Goal: Task Accomplishment & Management: Manage account settings

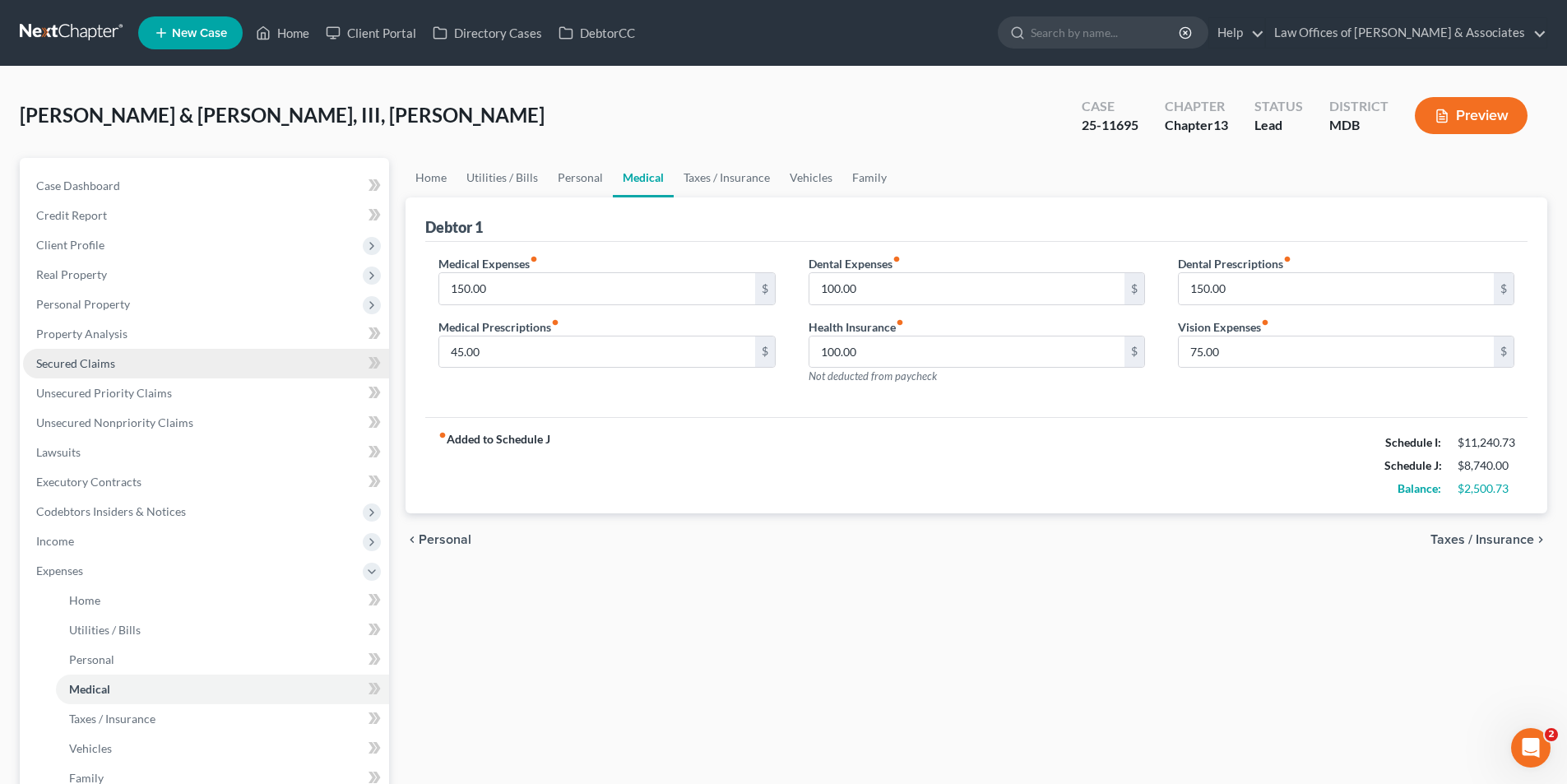
click at [79, 360] on span "Secured Claims" at bounding box center [76, 363] width 79 height 14
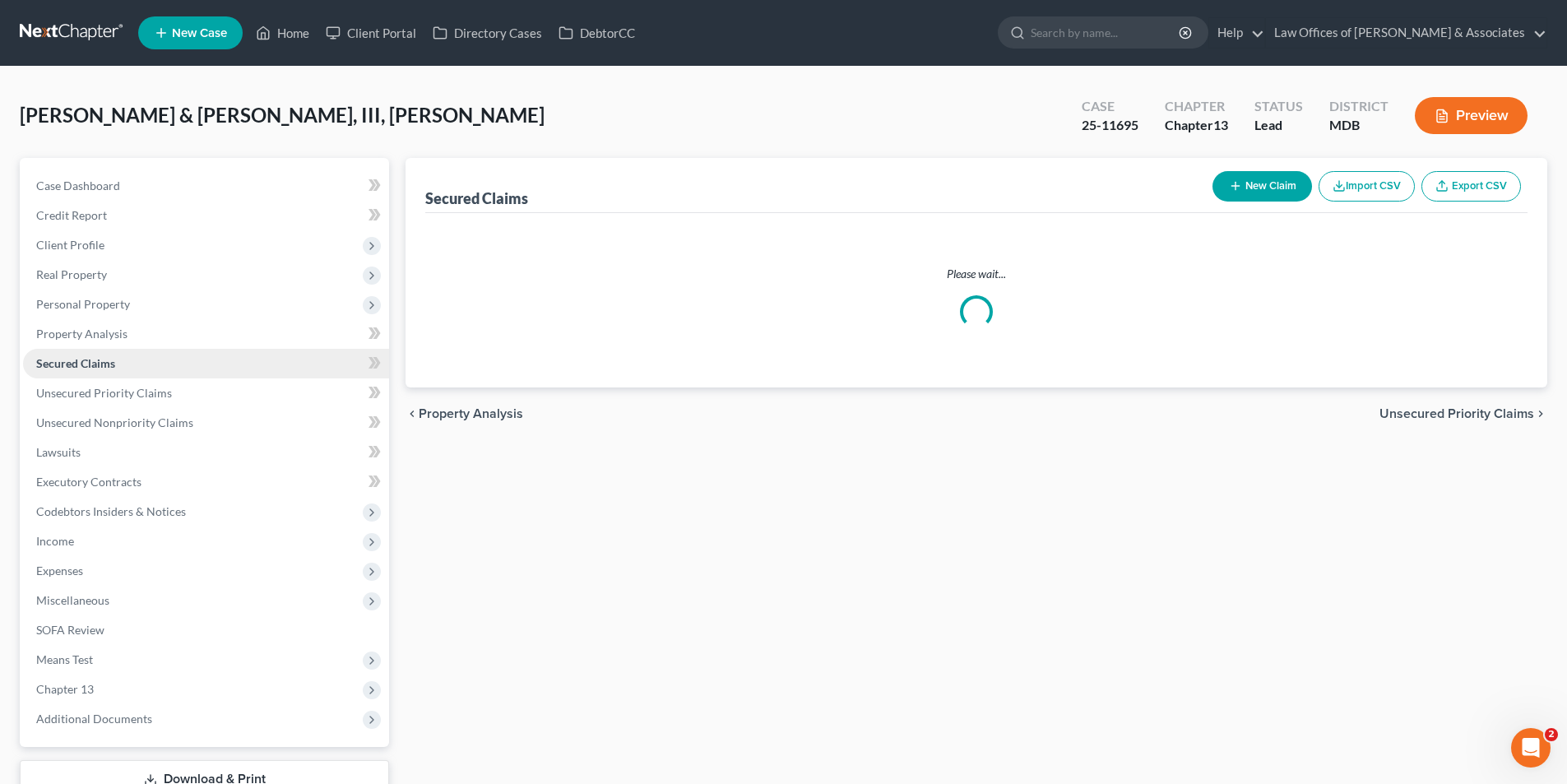
click at [79, 360] on span "Secured Claims" at bounding box center [76, 363] width 79 height 14
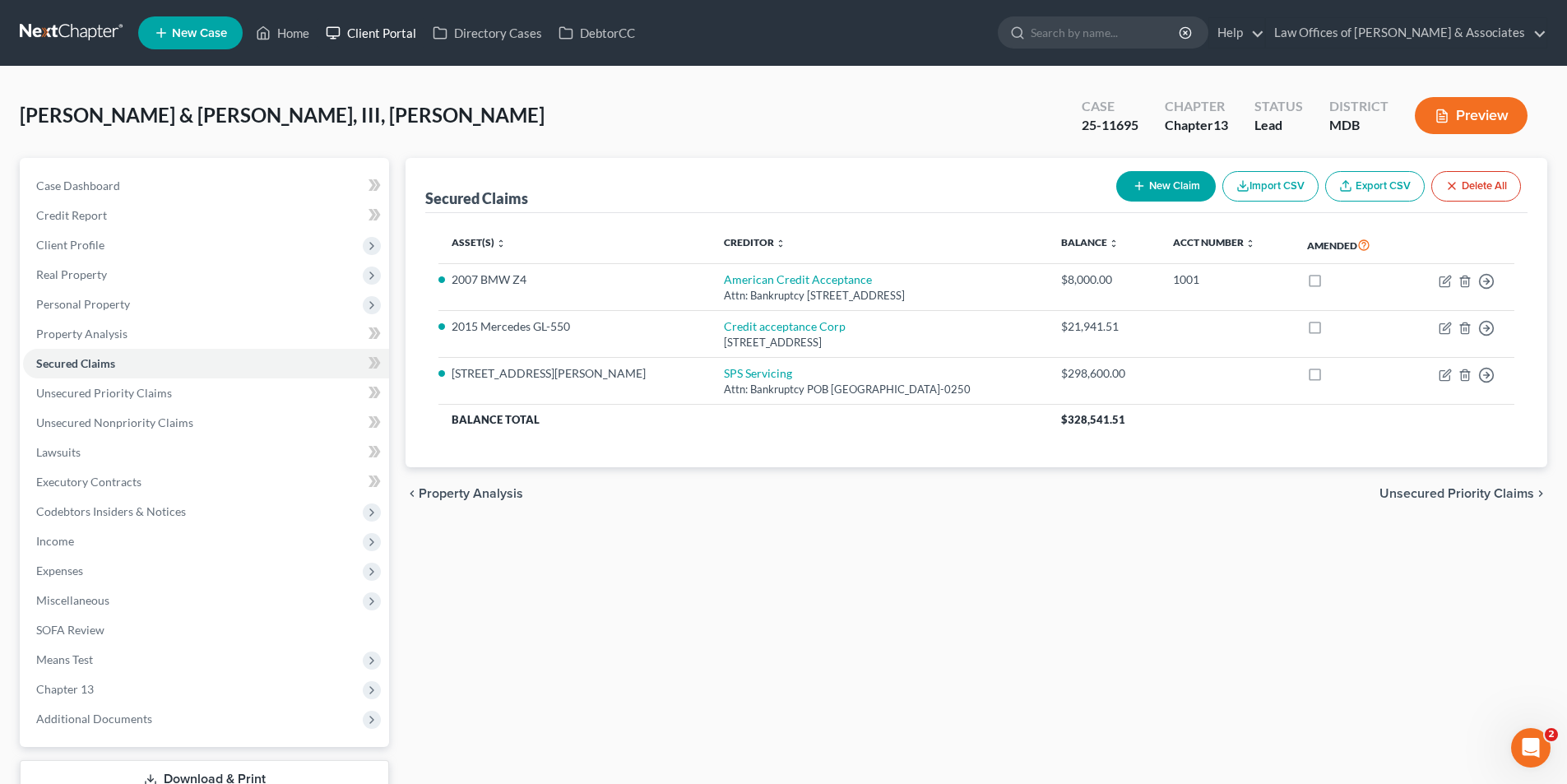
click at [377, 29] on link "Client Portal" at bounding box center [371, 34] width 107 height 30
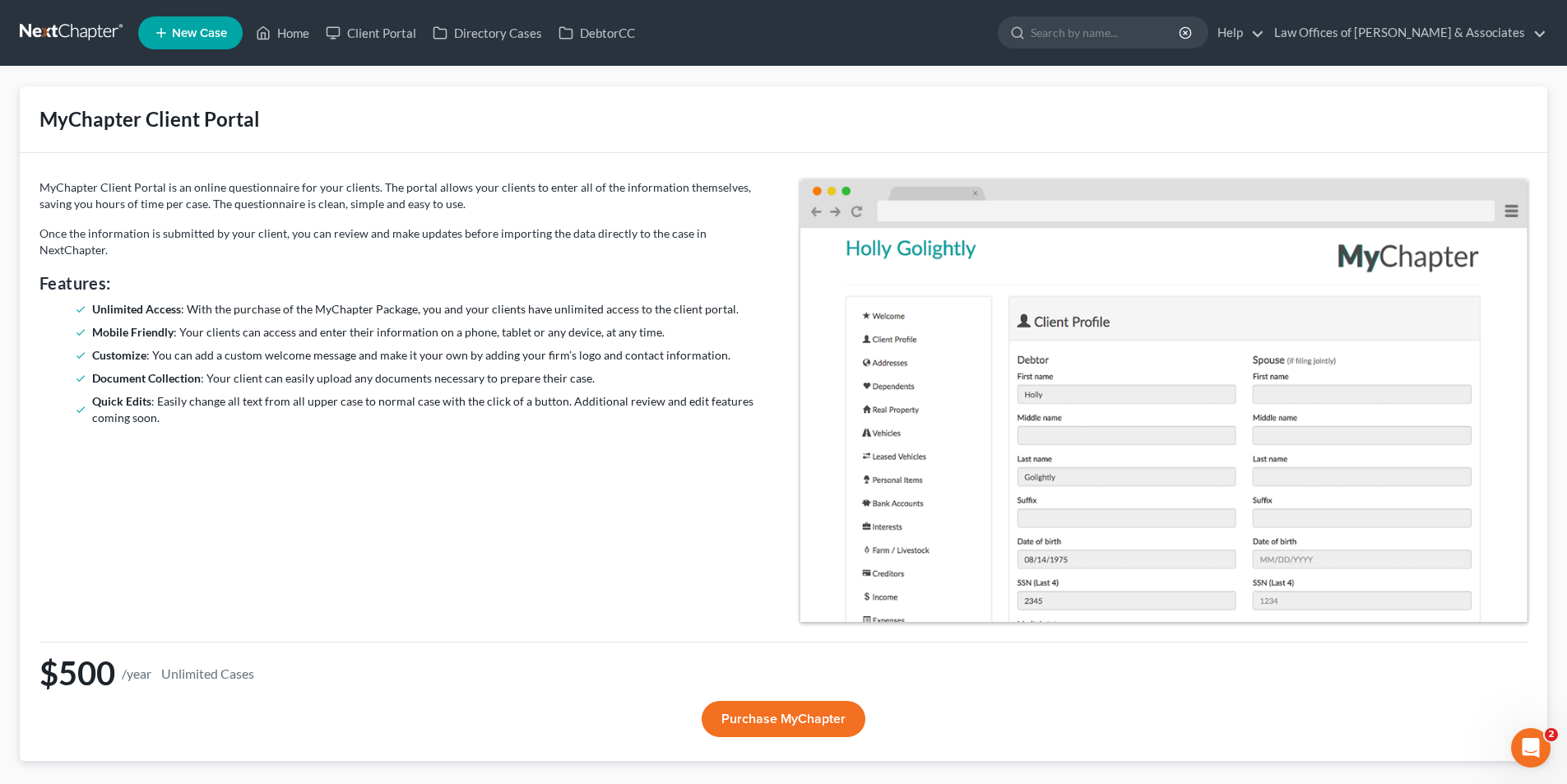
drag, startPoint x: 657, startPoint y: 200, endPoint x: 366, endPoint y: 55, distance: 325.1
click at [660, 198] on p "MyChapter Client Portal is an online questionnaire for your clients. The portal…" at bounding box center [403, 195] width 728 height 33
click at [289, 26] on link "Home" at bounding box center [282, 34] width 70 height 30
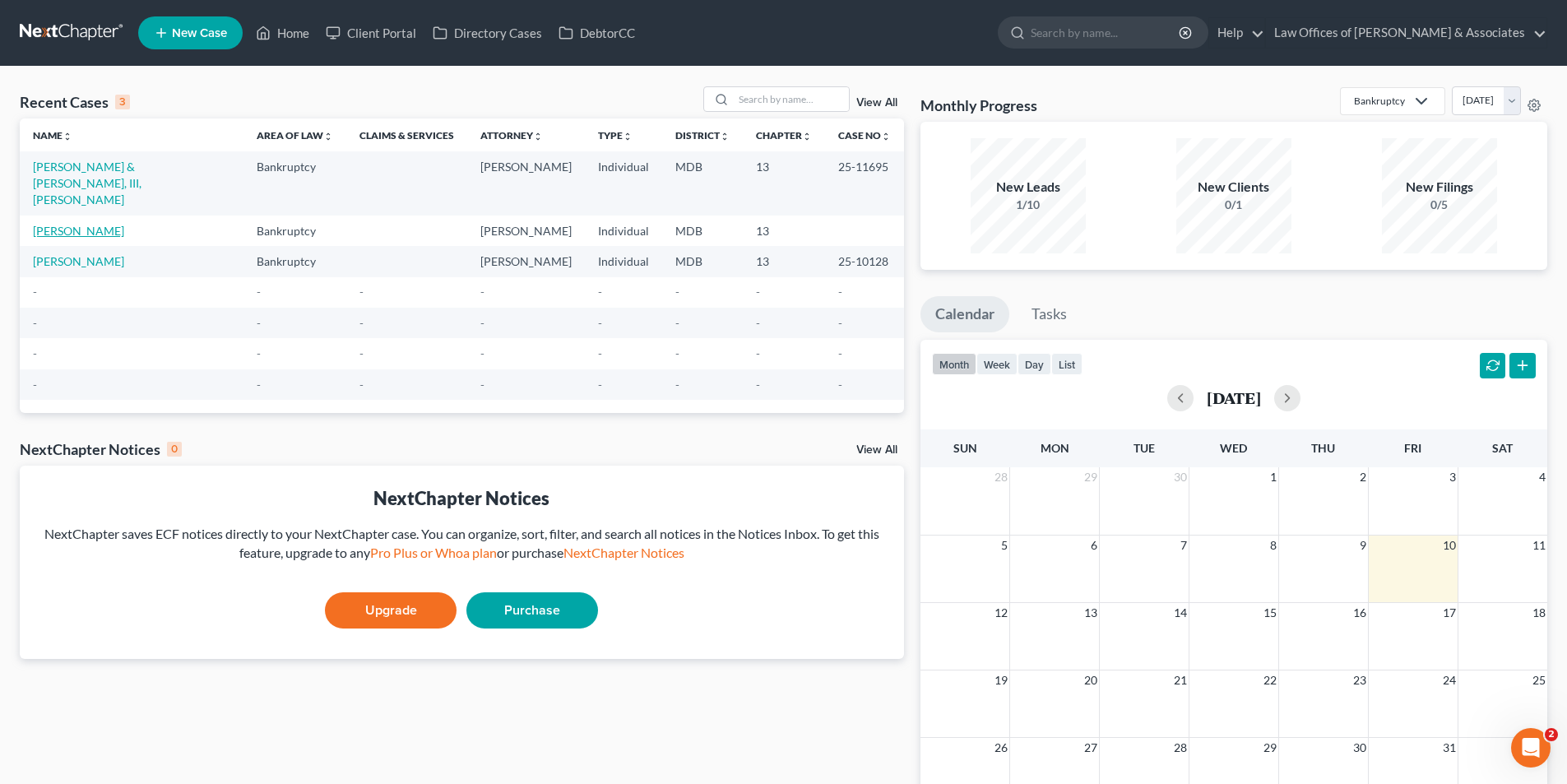
click at [78, 224] on link "[PERSON_NAME]" at bounding box center [78, 231] width 91 height 14
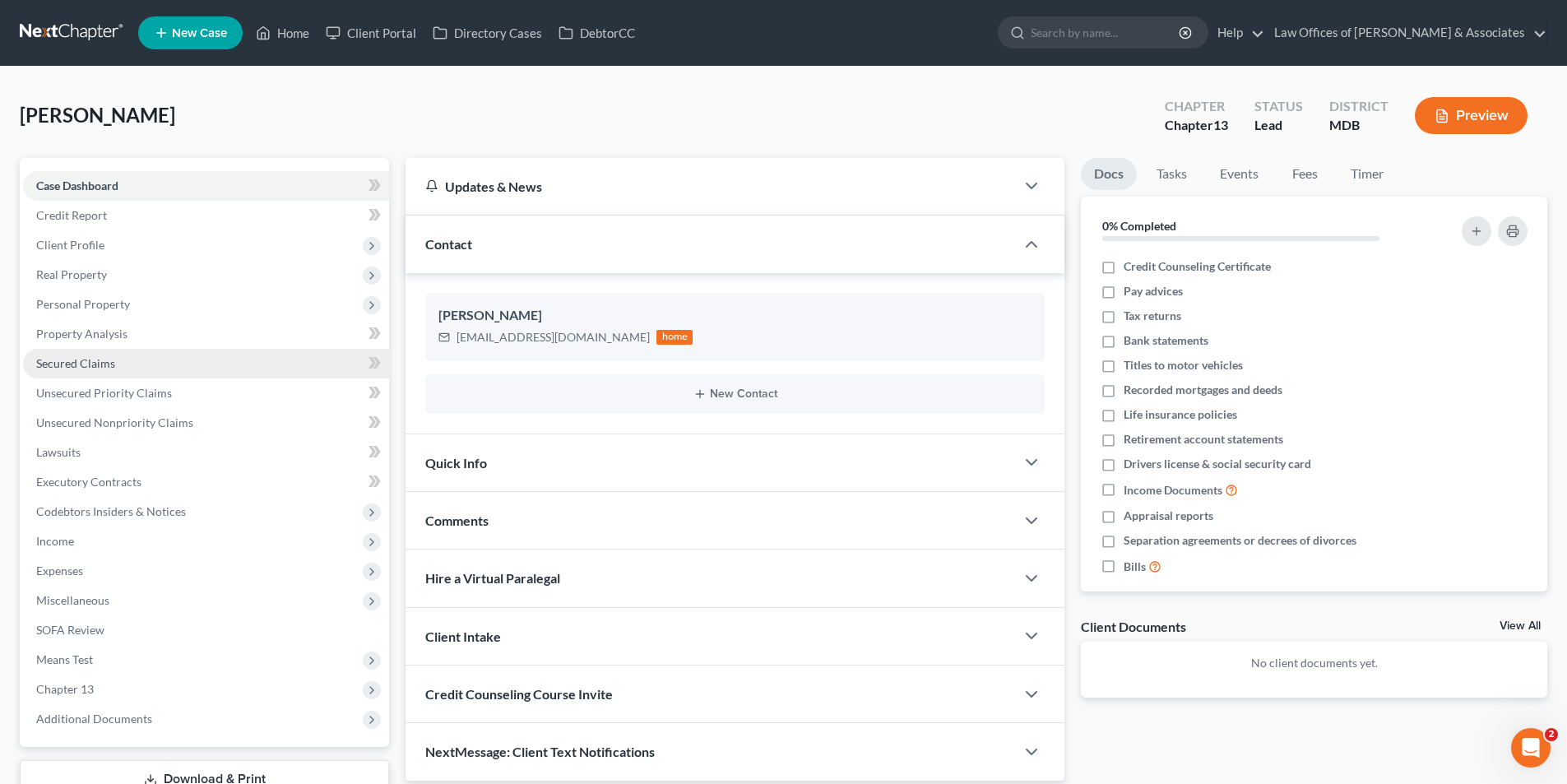
click at [70, 358] on span "Secured Claims" at bounding box center [76, 363] width 79 height 14
